Goal: Task Accomplishment & Management: Use online tool/utility

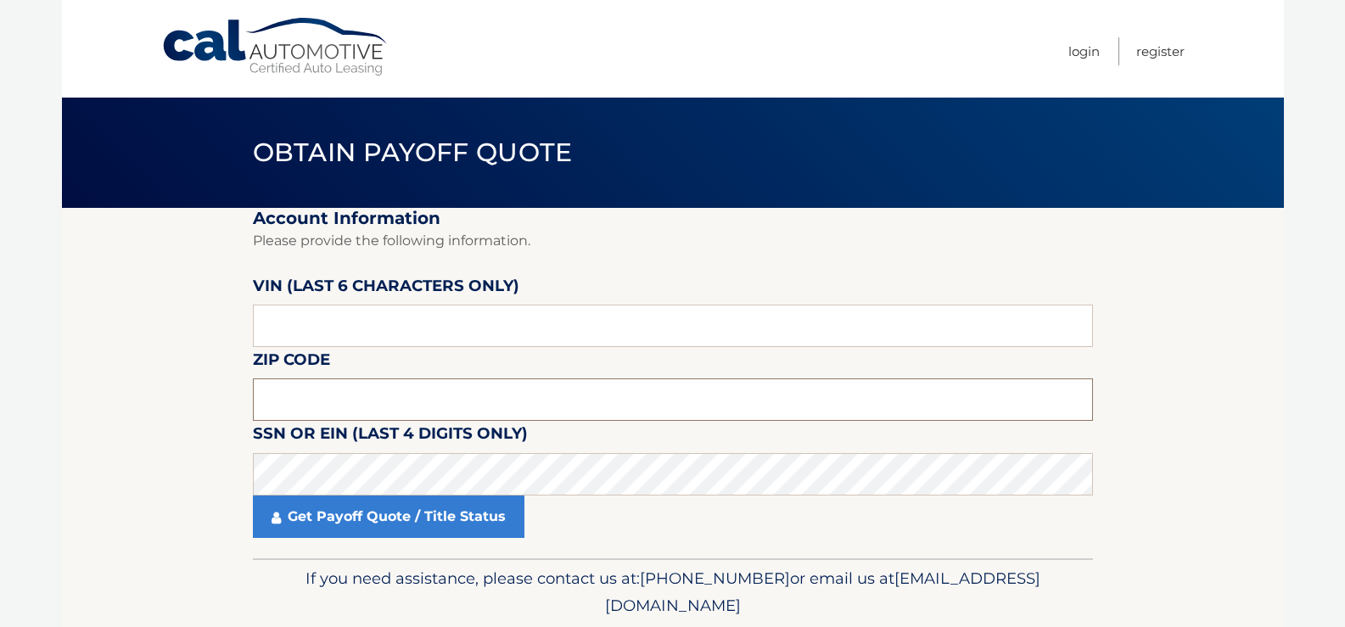
click at [470, 391] on input "text" at bounding box center [673, 399] width 840 height 42
click at [398, 397] on input "10304" at bounding box center [673, 399] width 840 height 42
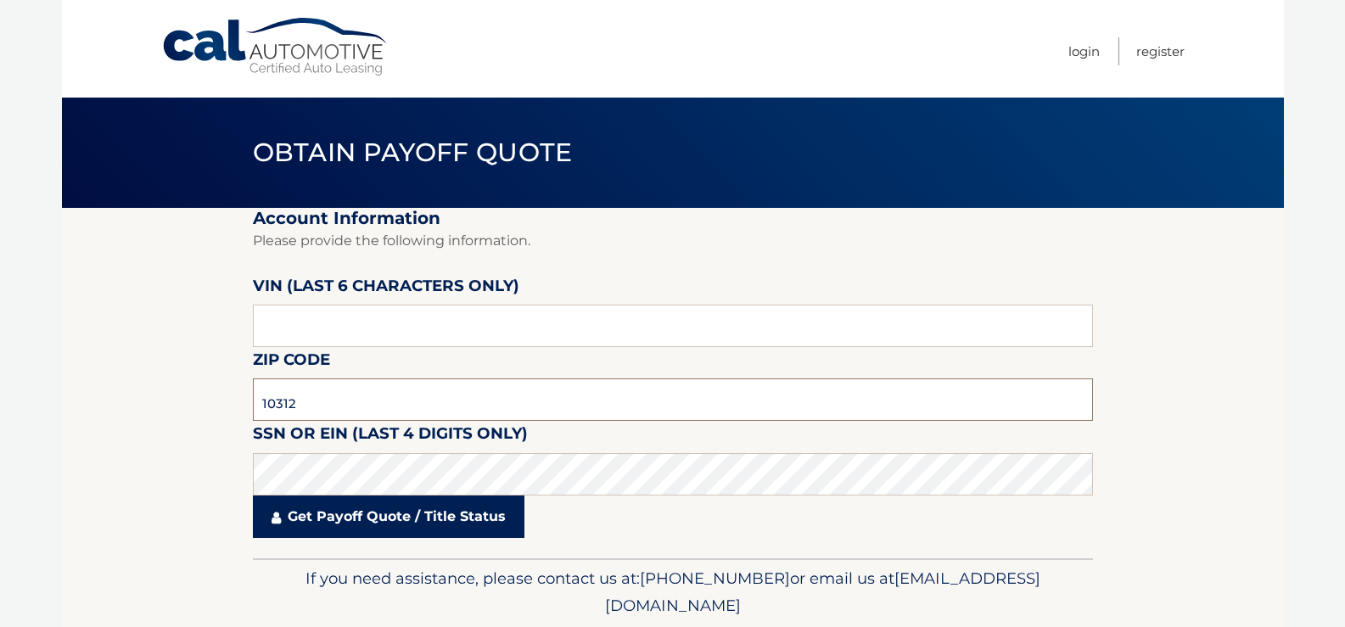
type input "10312"
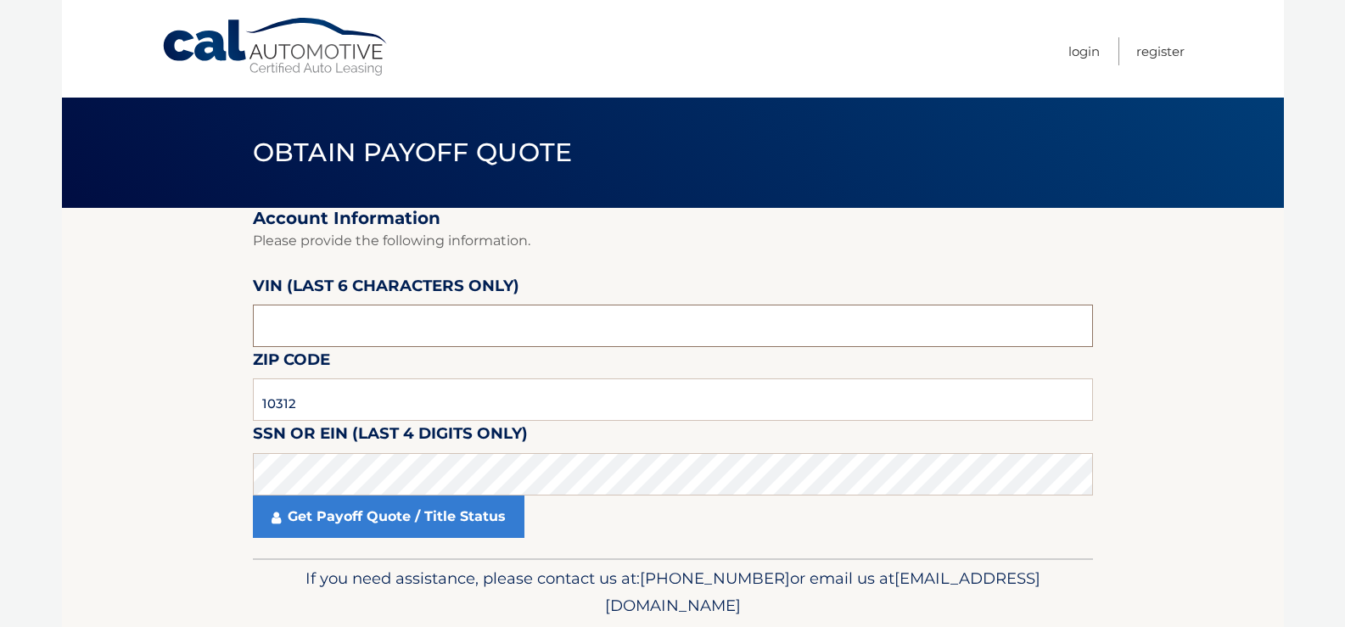
click at [435, 336] on input "text" at bounding box center [673, 326] width 840 height 42
paste input "591447"
type input "591447"
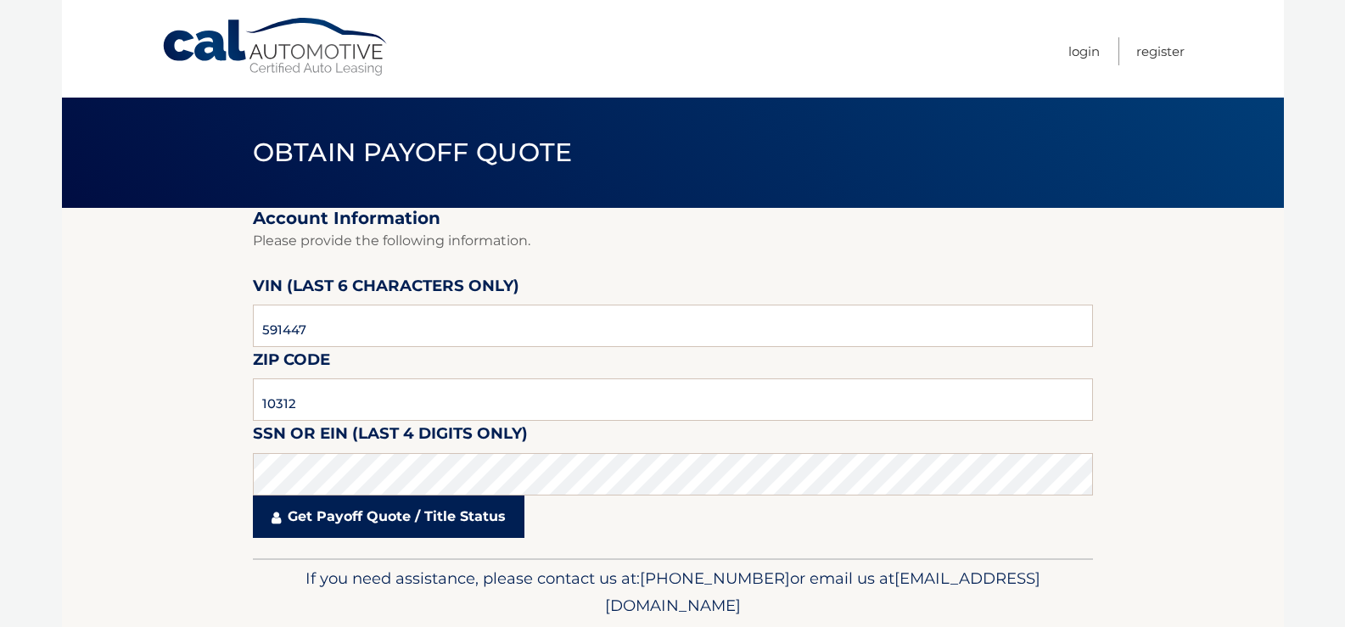
click at [440, 529] on link "Get Payoff Quote / Title Status" at bounding box center [389, 517] width 272 height 42
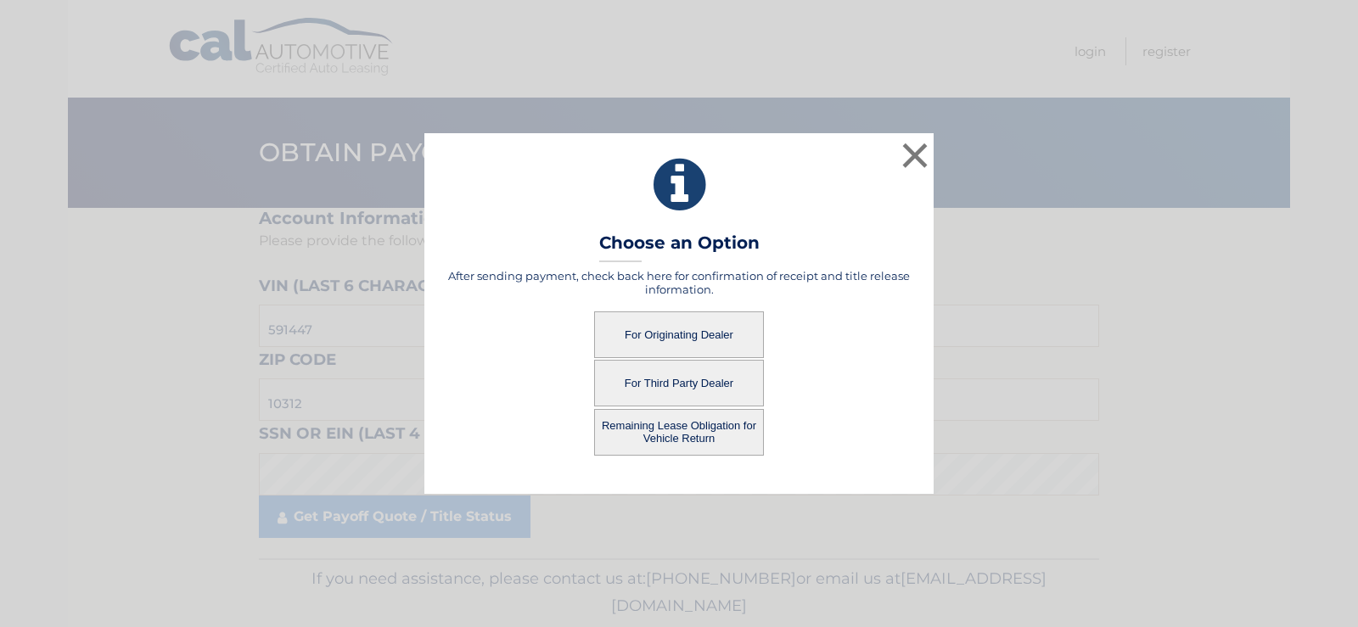
click at [676, 320] on button "For Originating Dealer" at bounding box center [679, 334] width 170 height 47
click at [670, 327] on button "For Originating Dealer" at bounding box center [679, 334] width 170 height 47
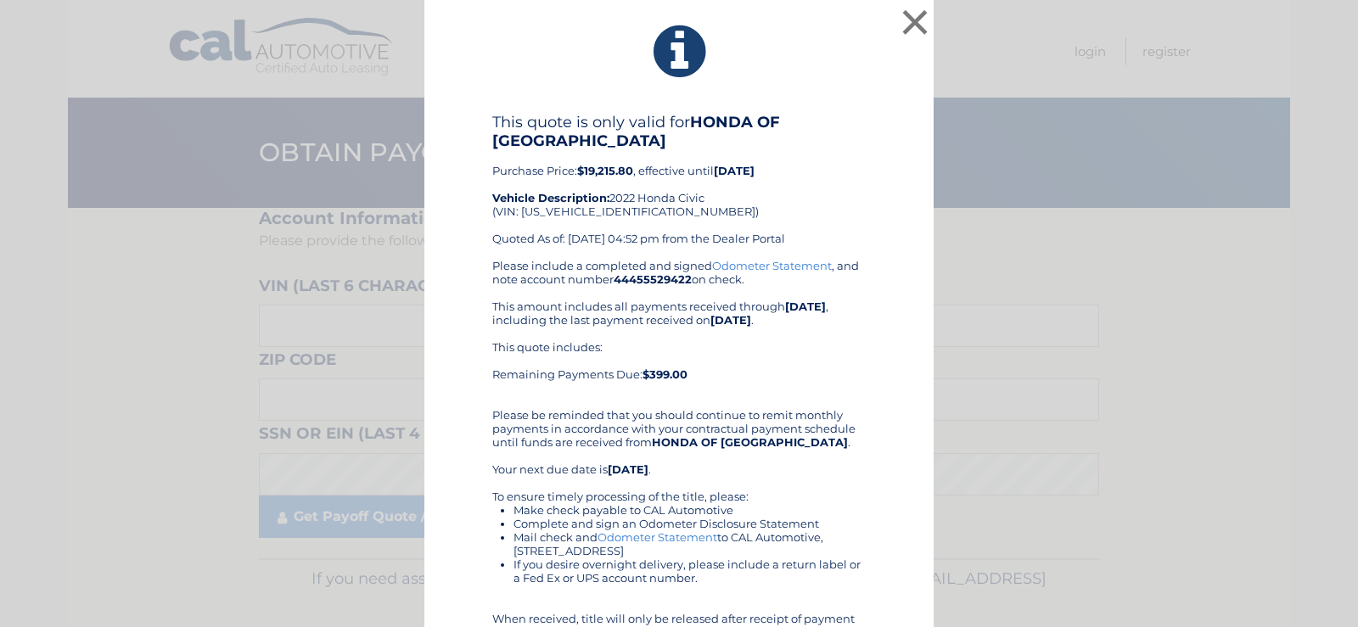
click at [1080, 114] on div "× This quote is only valid for HONDA OF STATEN ISLAND Purchase Price: $19,215.8…" at bounding box center [679, 371] width 1344 height 742
